Goal: Task Accomplishment & Management: Manage account settings

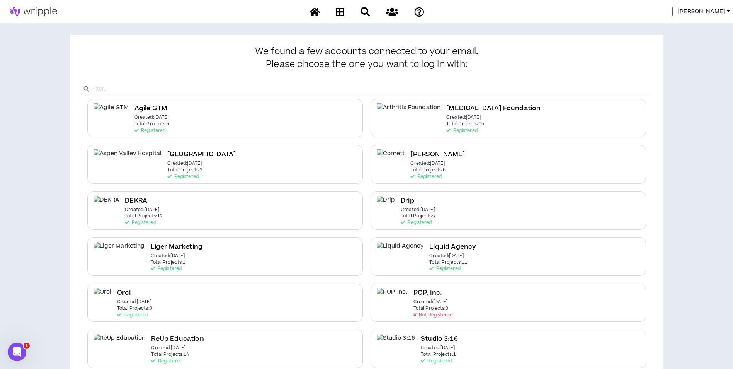
click at [716, 12] on span "[PERSON_NAME]" at bounding box center [702, 11] width 48 height 9
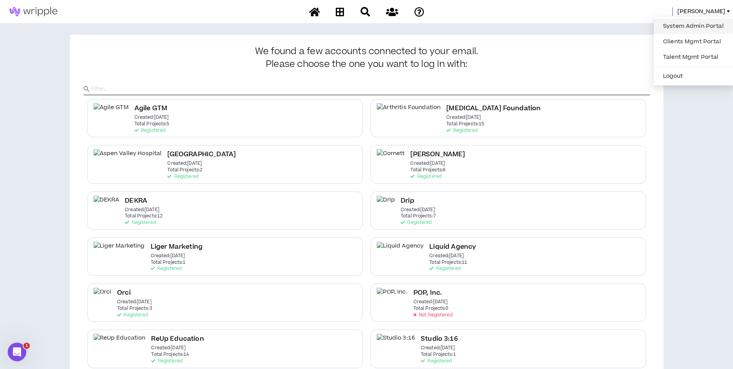
click at [706, 22] on link "System Admin Portal" at bounding box center [694, 26] width 70 height 12
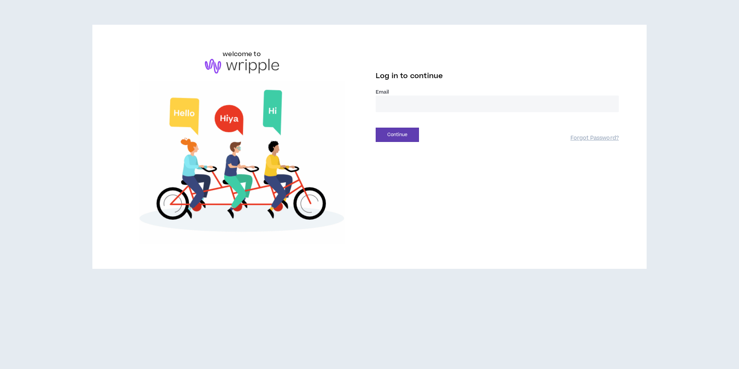
click at [405, 97] on input "email" at bounding box center [497, 103] width 243 height 17
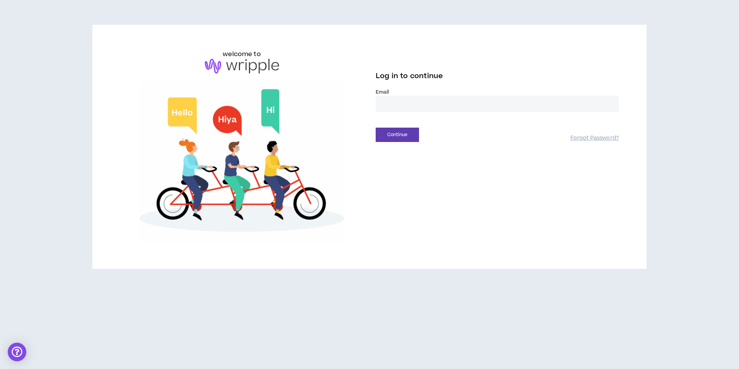
type input "**********"
click at [413, 132] on button "Continue" at bounding box center [397, 135] width 43 height 14
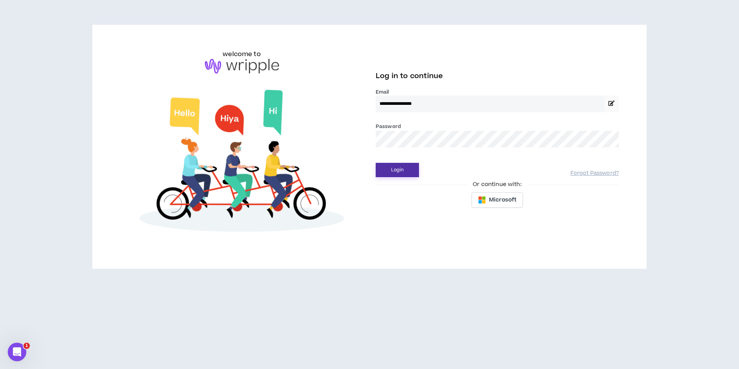
click at [406, 171] on button "Login" at bounding box center [397, 170] width 43 height 14
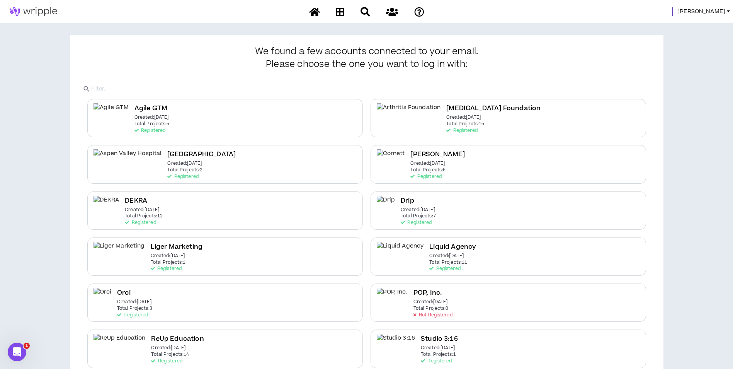
drag, startPoint x: 718, startPoint y: 17, endPoint x: 716, endPoint y: 12, distance: 4.8
click at [717, 14] on div "[PERSON_NAME]" at bounding box center [366, 11] width 733 height 23
click at [716, 12] on span "[PERSON_NAME]" at bounding box center [702, 11] width 48 height 9
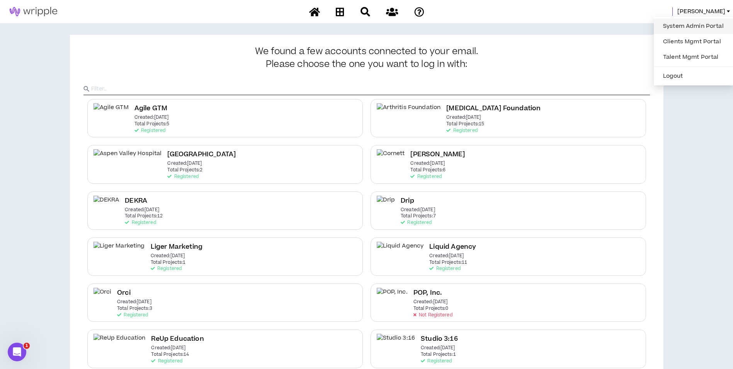
click at [705, 24] on link "System Admin Portal" at bounding box center [694, 26] width 70 height 12
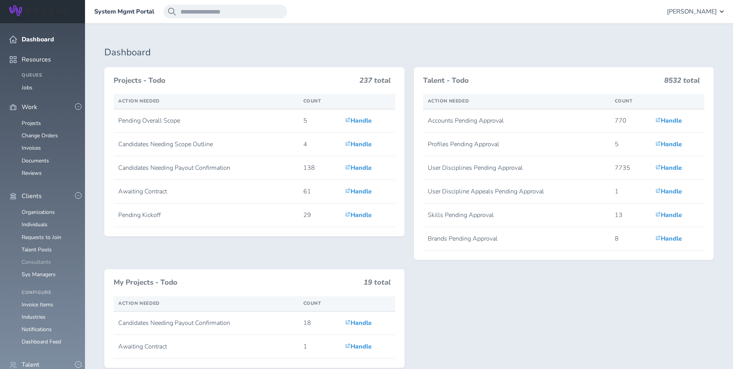
click at [43, 258] on link "Consultants" at bounding box center [36, 261] width 29 height 7
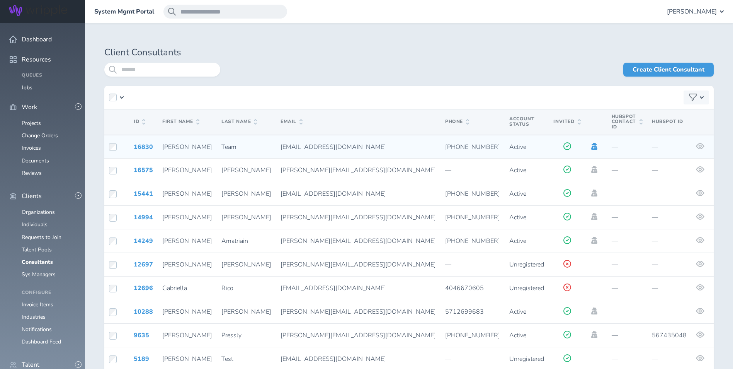
click at [592, 143] on icon at bounding box center [595, 146] width 6 height 7
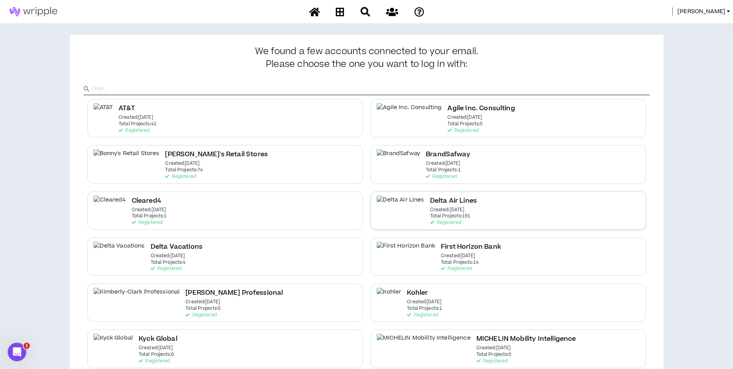
click at [483, 207] on div "Delta Air Lines Created: Dec 7 2020 Total Projects: 191 Registered" at bounding box center [509, 210] width 276 height 38
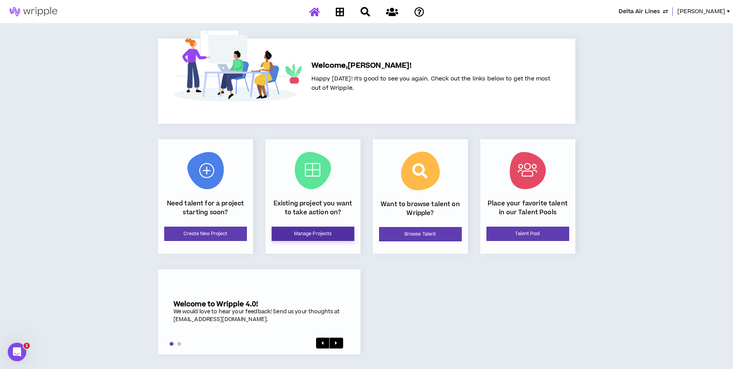
click at [334, 236] on link "Manage Projects" at bounding box center [313, 234] width 83 height 14
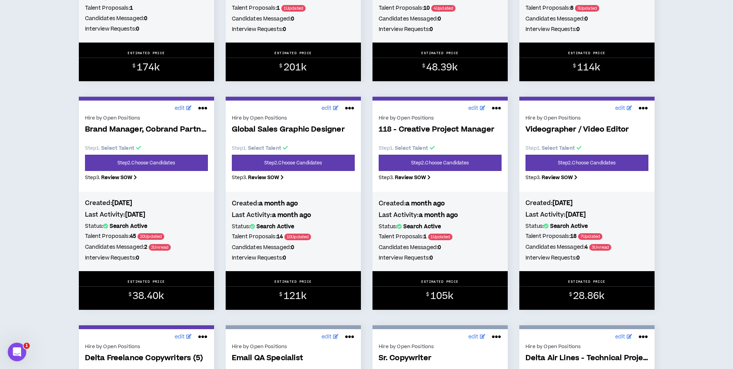
scroll to position [773, 0]
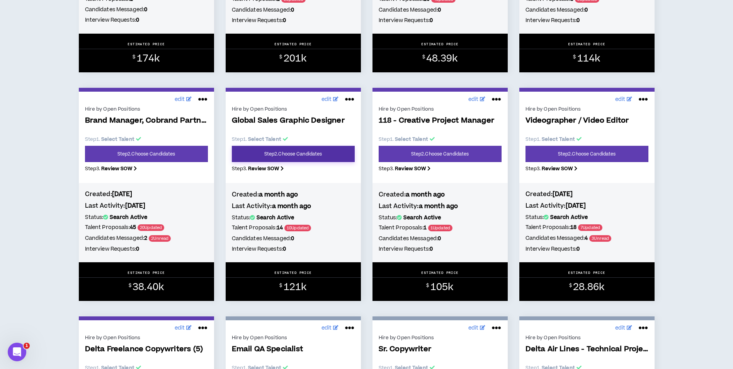
click at [299, 152] on link "Step 2 . Choose Candidates" at bounding box center [293, 154] width 123 height 16
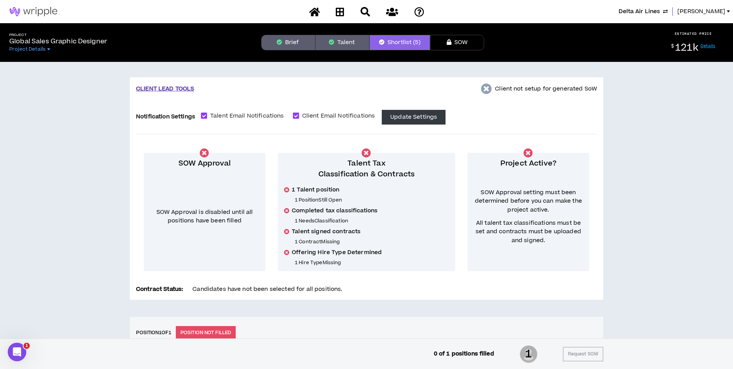
click at [282, 41] on button "Brief" at bounding box center [288, 42] width 54 height 15
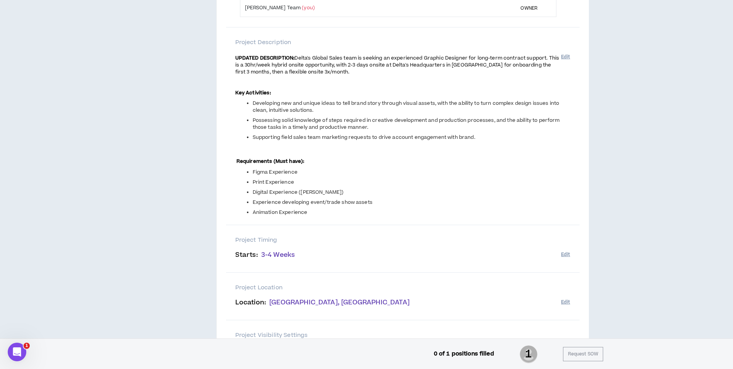
scroll to position [155, 0]
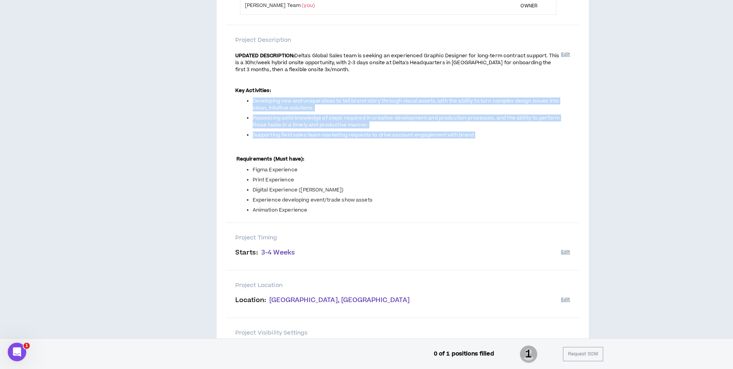
drag, startPoint x: 253, startPoint y: 101, endPoint x: 480, endPoint y: 130, distance: 228.8
click at [480, 130] on ul "Developing new and unique ideas to tell brand story through visual assets, with…" at bounding box center [398, 117] width 326 height 41
copy ul "Developing new and unique ideas to tell brand story through visual assets, with…"
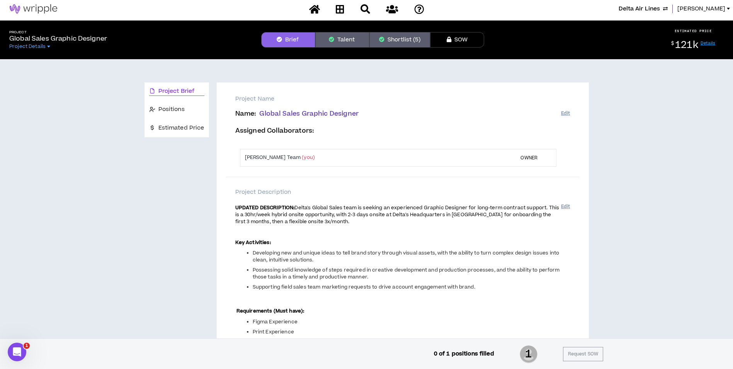
scroll to position [0, 0]
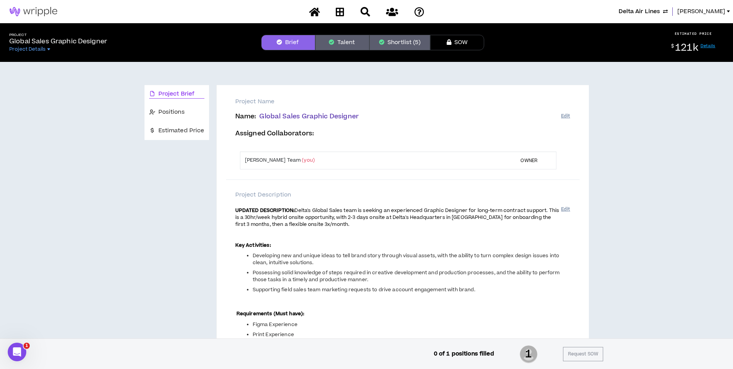
click at [385, 44] on button "Shortlist (5)" at bounding box center [400, 42] width 61 height 15
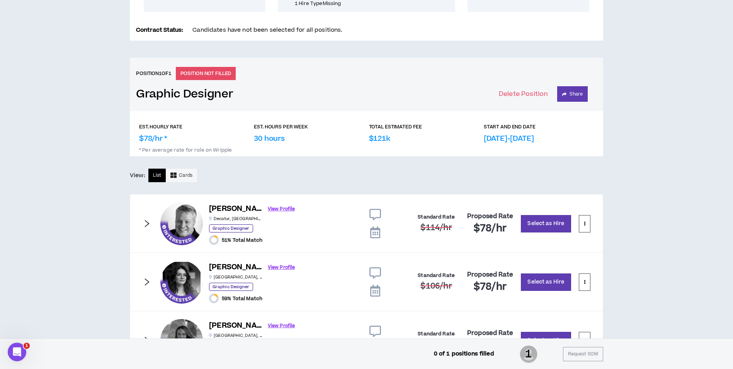
scroll to position [271, 0]
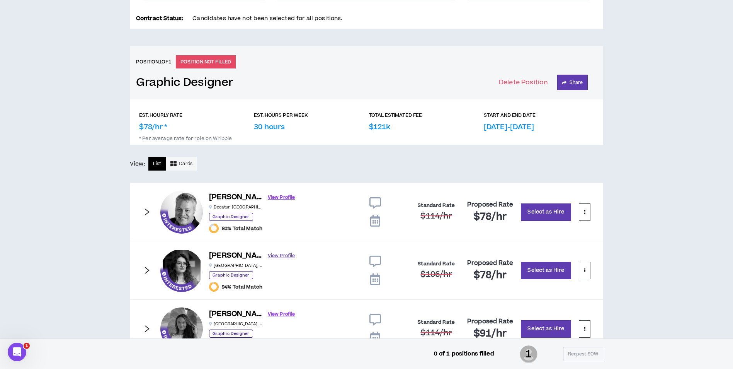
click at [268, 256] on link "View Profile" at bounding box center [281, 256] width 27 height 14
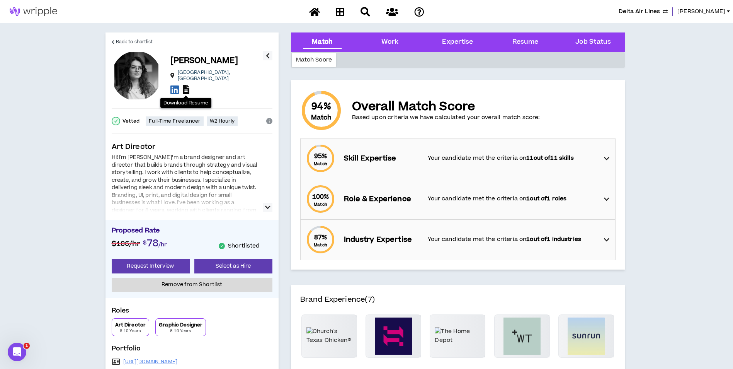
click at [189, 87] on icon at bounding box center [186, 89] width 7 height 9
click at [151, 41] on span "Back to shortlist" at bounding box center [134, 41] width 37 height 7
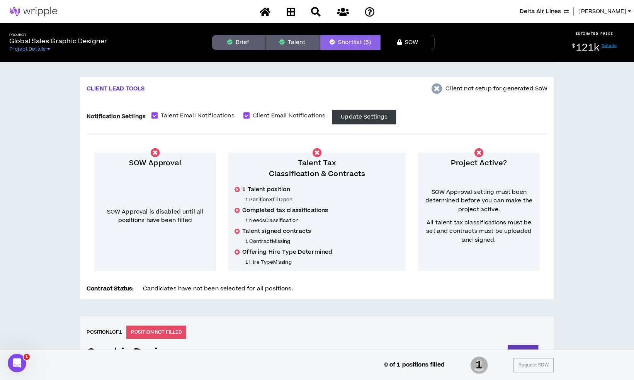
click at [245, 49] on button "Brief" at bounding box center [239, 42] width 54 height 15
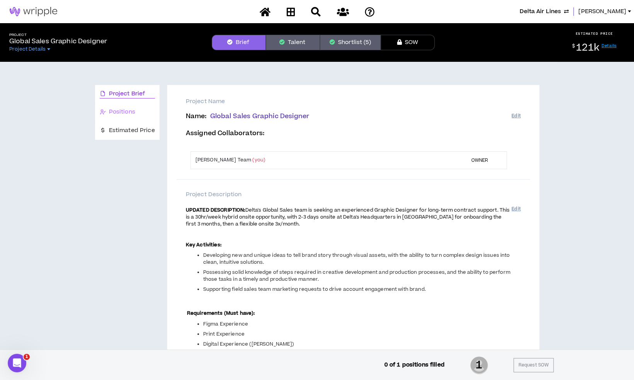
click at [141, 117] on div "Positions" at bounding box center [127, 112] width 65 height 18
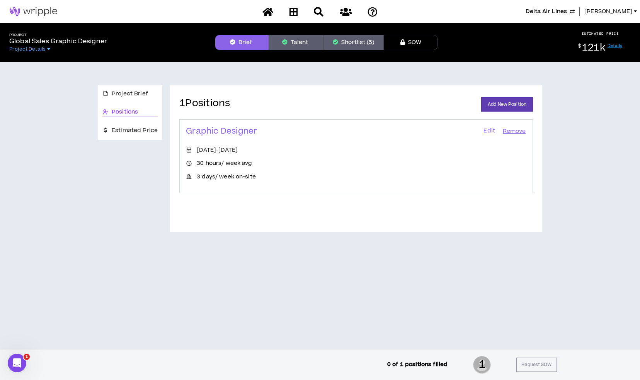
click at [487, 133] on link "Edit" at bounding box center [489, 131] width 13 height 11
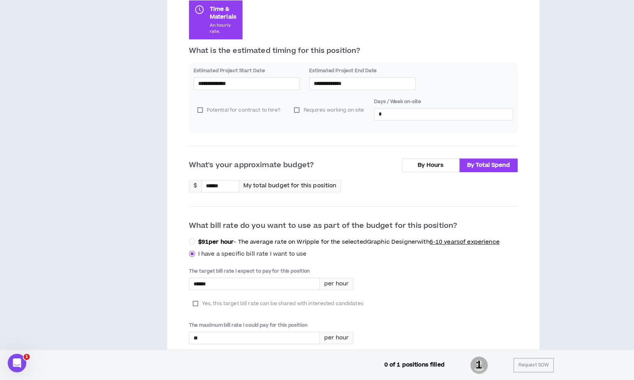
scroll to position [170, 0]
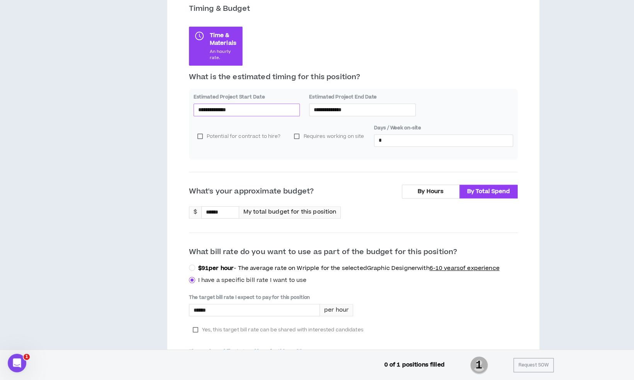
click at [275, 110] on input "**********" at bounding box center [246, 110] width 97 height 9
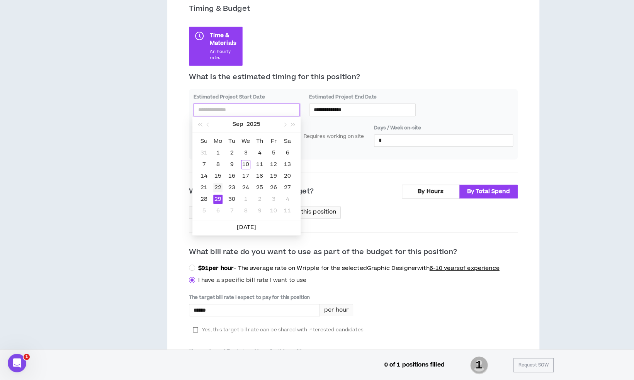
type input "**********"
click at [219, 185] on div "22" at bounding box center [217, 187] width 9 height 9
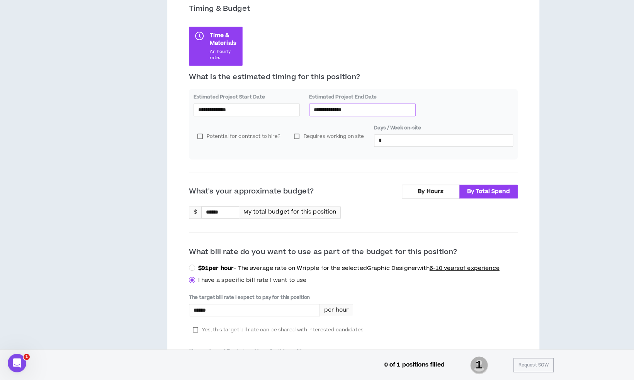
click at [365, 107] on input "**********" at bounding box center [362, 110] width 97 height 9
click at [452, 88] on div "**********" at bounding box center [353, 115] width 329 height 87
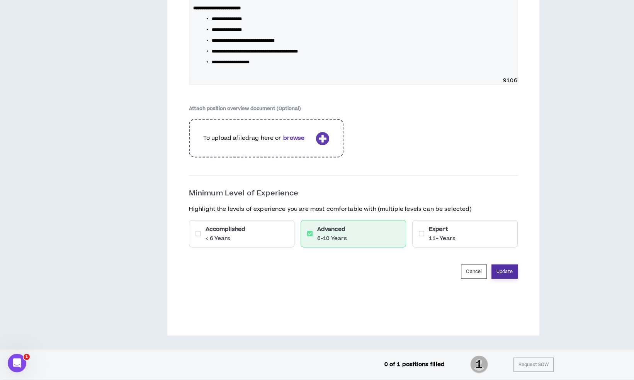
click at [511, 272] on button "Update" at bounding box center [505, 272] width 26 height 14
click at [508, 274] on button "Update" at bounding box center [505, 272] width 26 height 14
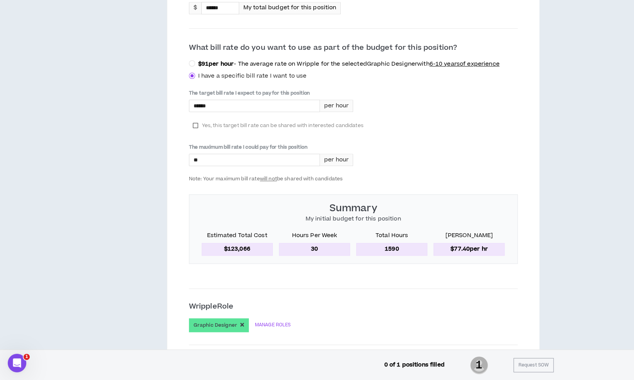
scroll to position [387, 0]
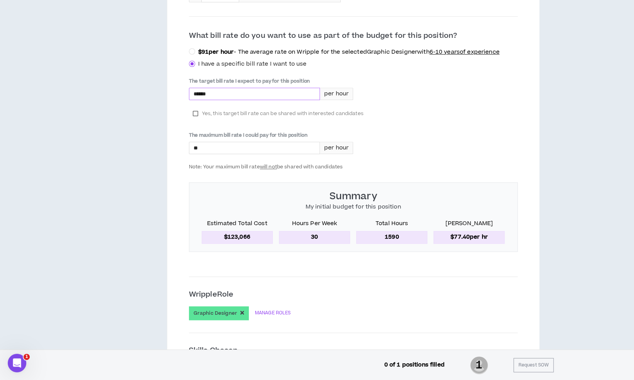
click at [241, 90] on input "******" at bounding box center [254, 94] width 130 height 12
type input "****"
click at [484, 102] on div "The target bill rate I expect to pay for this position **** per hour Yes, this …" at bounding box center [353, 124] width 329 height 92
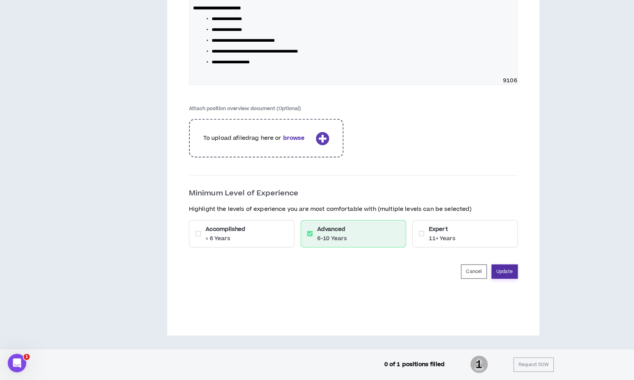
click at [509, 271] on button "Update" at bounding box center [505, 272] width 26 height 14
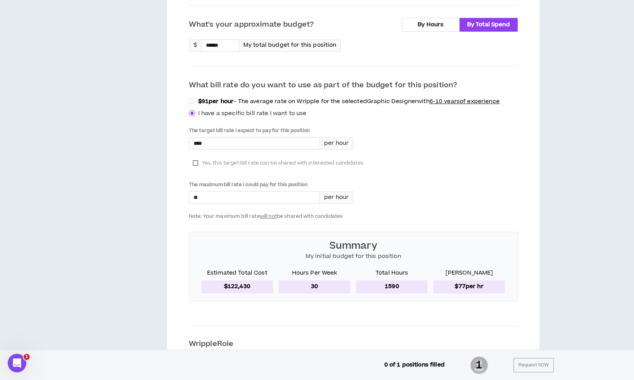
scroll to position [337, 0]
click at [436, 28] on label "By Hours" at bounding box center [431, 25] width 58 height 14
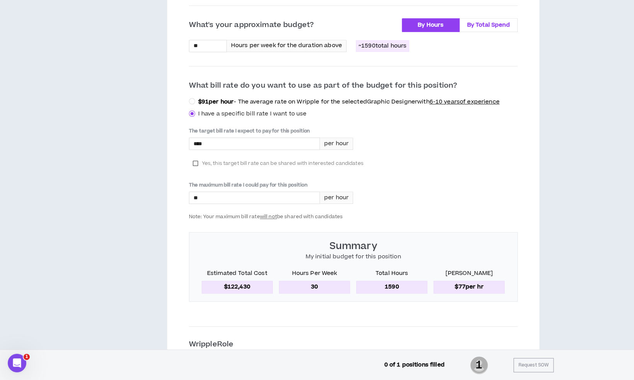
click at [491, 30] on label "By Total Spend" at bounding box center [489, 25] width 58 height 14
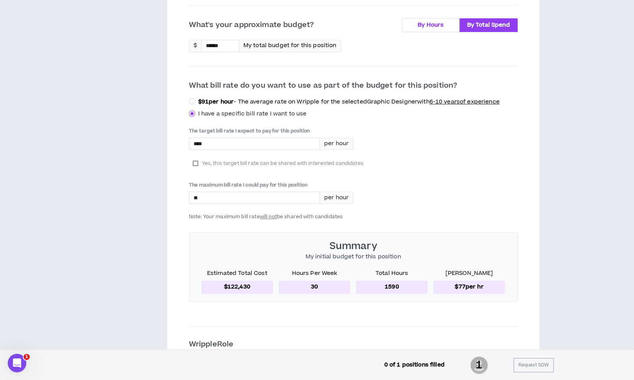
click at [431, 25] on span "By Hours" at bounding box center [431, 25] width 26 height 8
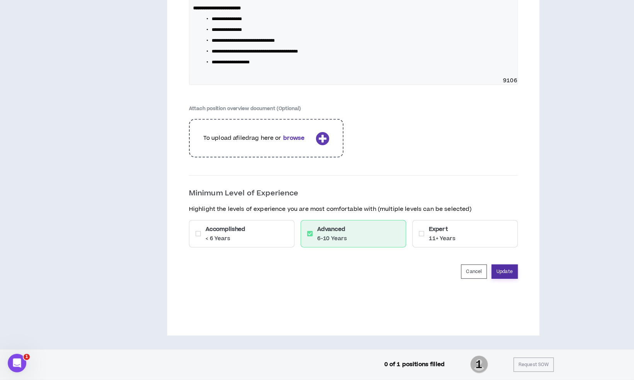
click at [504, 274] on button "Update" at bounding box center [505, 272] width 26 height 14
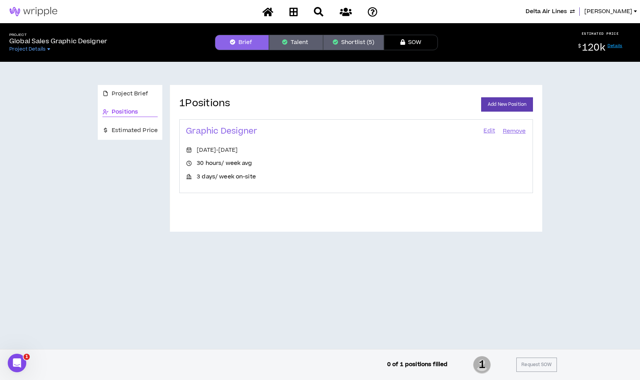
click at [296, 19] on div "Delta Air Lines Lauren-Bridget" at bounding box center [320, 11] width 640 height 23
click at [292, 12] on icon at bounding box center [294, 12] width 9 height 10
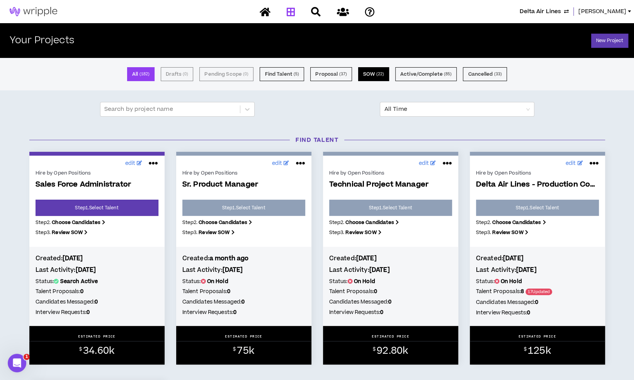
click at [380, 77] on small "( 22 )" at bounding box center [380, 74] width 8 height 7
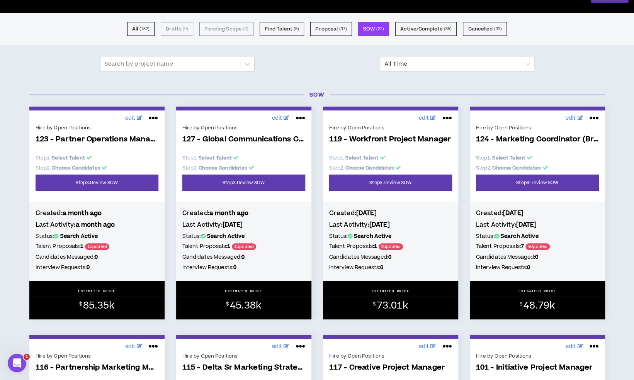
scroll to position [25, 0]
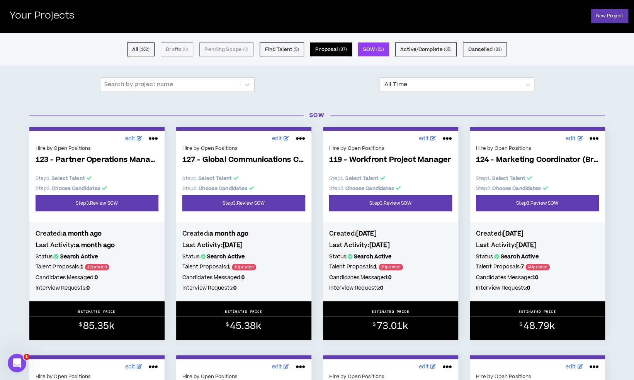
click at [327, 48] on button "Proposal ( 37 )" at bounding box center [331, 50] width 42 height 14
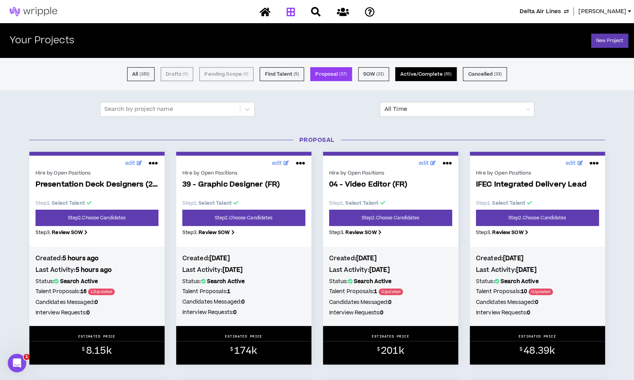
click at [423, 76] on button "Active/Complete ( 85 )" at bounding box center [426, 74] width 61 height 14
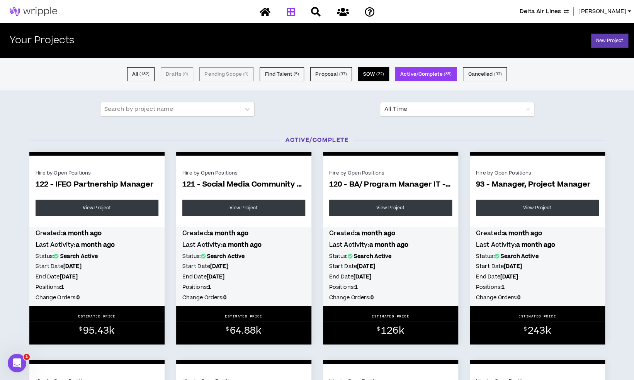
click at [358, 68] on button "SOW ( 22 )" at bounding box center [373, 74] width 31 height 14
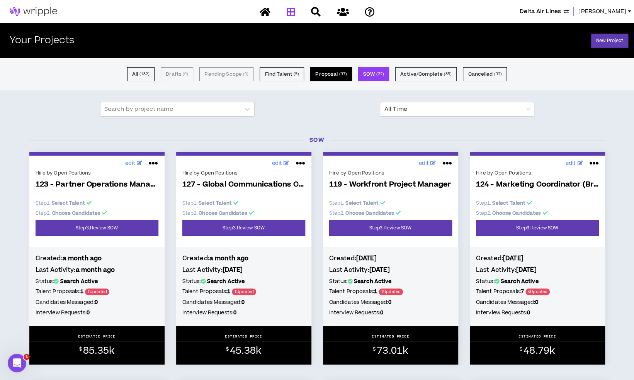
click at [342, 80] on button "Proposal ( 37 )" at bounding box center [331, 74] width 42 height 14
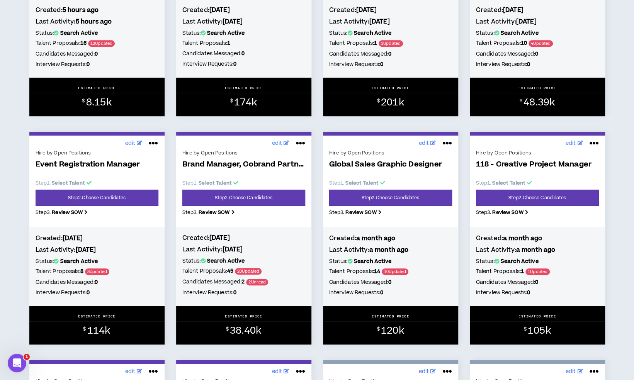
scroll to position [251, 0]
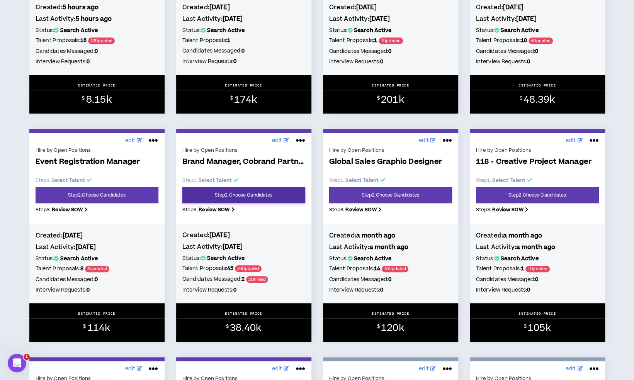
click at [272, 196] on link "Step 2 . Choose Candidates" at bounding box center [243, 195] width 123 height 16
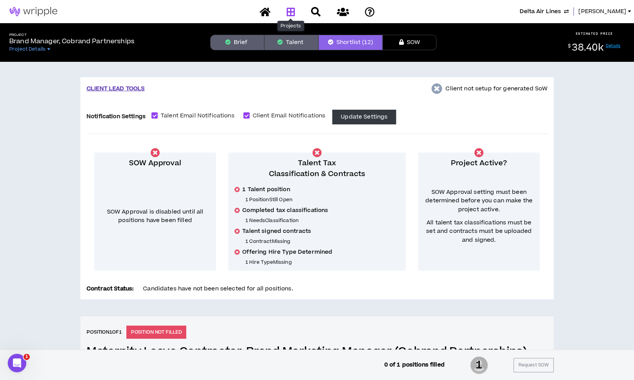
click at [295, 17] on link at bounding box center [291, 12] width 12 height 14
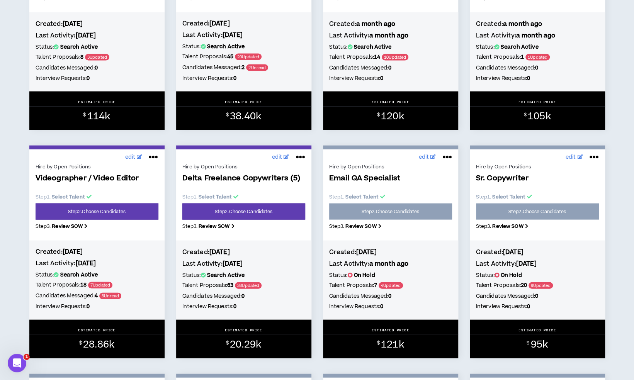
scroll to position [957, 0]
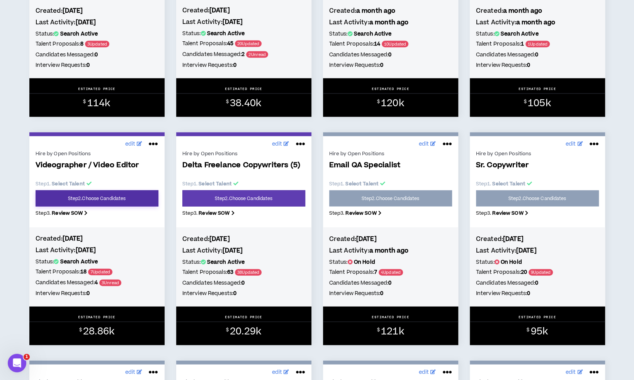
click at [111, 204] on link "Step 2 . Choose Candidates" at bounding box center [97, 199] width 123 height 16
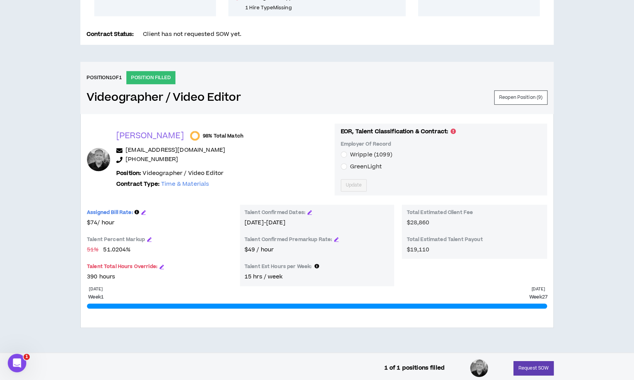
scroll to position [257, 0]
